Goal: Task Accomplishment & Management: Manage account settings

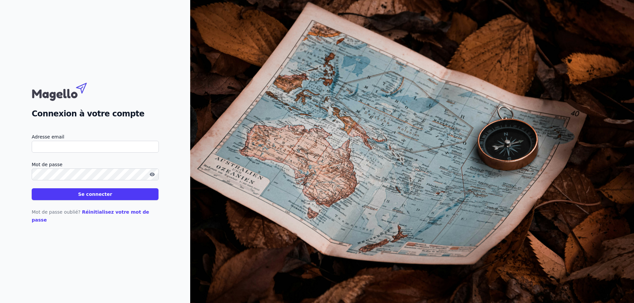
click at [80, 150] on input "Adresse email" at bounding box center [95, 147] width 127 height 12
click at [88, 198] on button "Se connecter" at bounding box center [95, 195] width 127 height 12
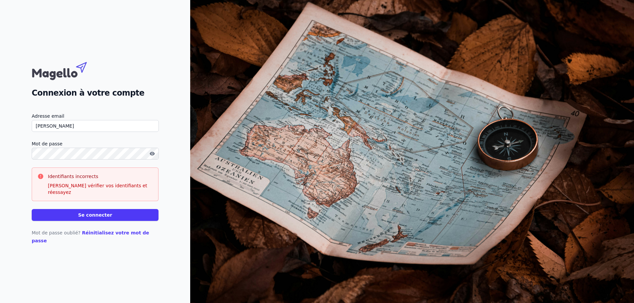
click at [90, 132] on input "[PERSON_NAME]" at bounding box center [95, 126] width 127 height 12
type input "[PERSON_NAME][EMAIL_ADDRESS][DOMAIN_NAME]"
click at [101, 216] on button "Se connecter" at bounding box center [95, 215] width 127 height 12
click at [92, 216] on button "Se connecter" at bounding box center [95, 215] width 127 height 12
click at [152, 156] on icon "button" at bounding box center [152, 153] width 5 height 5
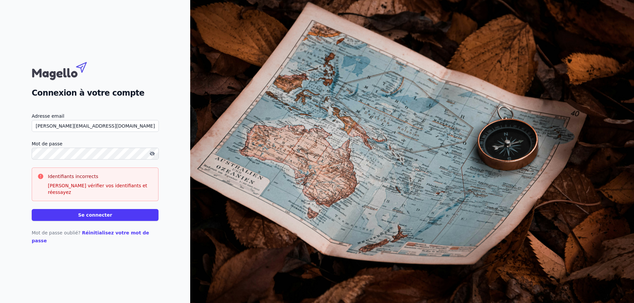
click at [86, 215] on button "Se connecter" at bounding box center [95, 215] width 127 height 12
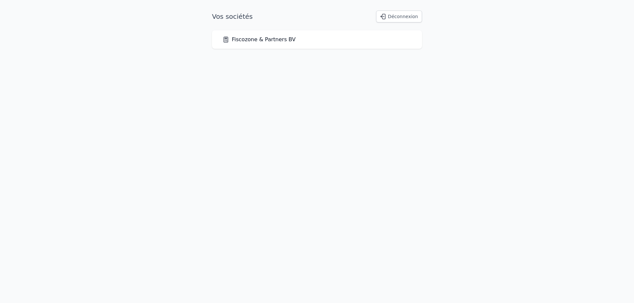
click at [248, 43] on link "Fiscozone & Partners BV" at bounding box center [259, 40] width 73 height 8
